Goal: Find specific page/section: Find specific page/section

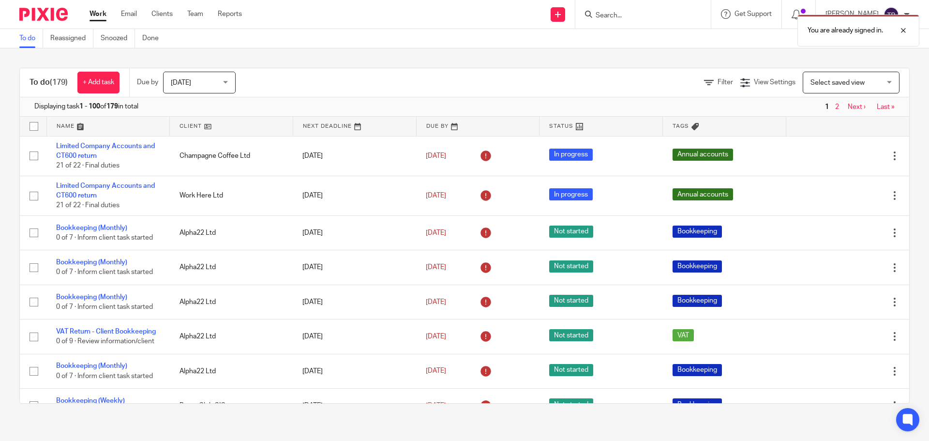
click at [629, 15] on div "You are already signed in." at bounding box center [691, 28] width 455 height 37
drag, startPoint x: 909, startPoint y: 30, endPoint x: 816, endPoint y: 55, distance: 96.2
click at [909, 30] on div "You are already signed in." at bounding box center [858, 31] width 122 height 32
click at [621, 15] on input "Search" at bounding box center [637, 16] width 87 height 9
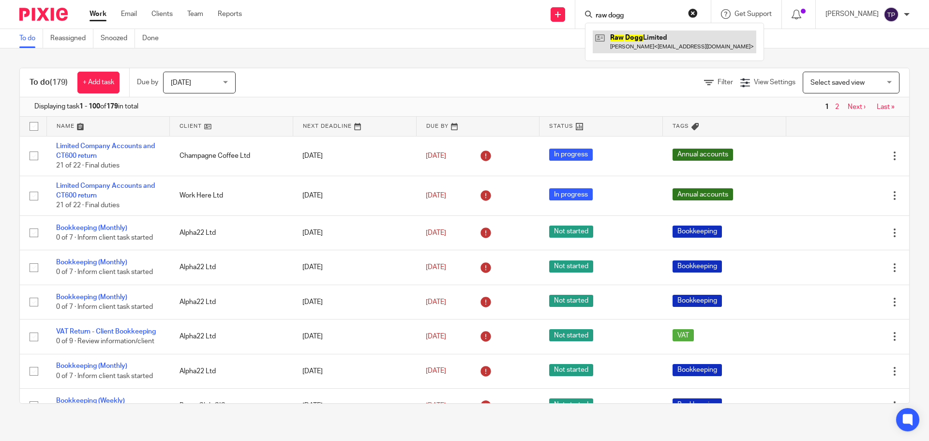
type input "raw dogg"
click at [660, 46] on link at bounding box center [673, 41] width 163 height 22
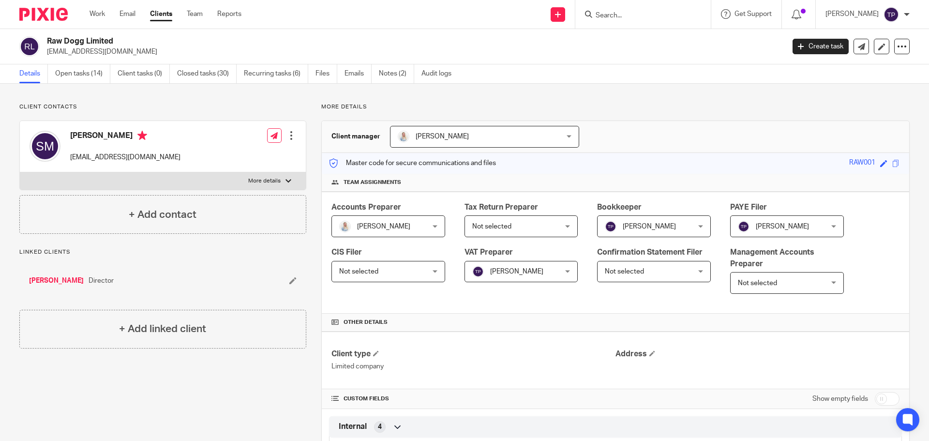
drag, startPoint x: 281, startPoint y: 187, endPoint x: 279, endPoint y: 177, distance: 9.8
click at [281, 187] on label "More details" at bounding box center [163, 180] width 286 height 17
click at [20, 172] on input "More details" at bounding box center [19, 172] width 0 height 0
checkbox input "true"
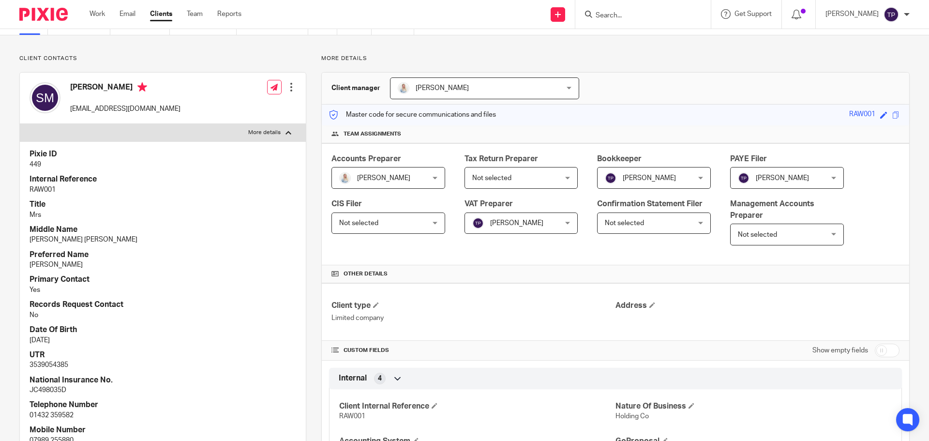
scroll to position [97, 0]
